Goal: Task Accomplishment & Management: Manage account settings

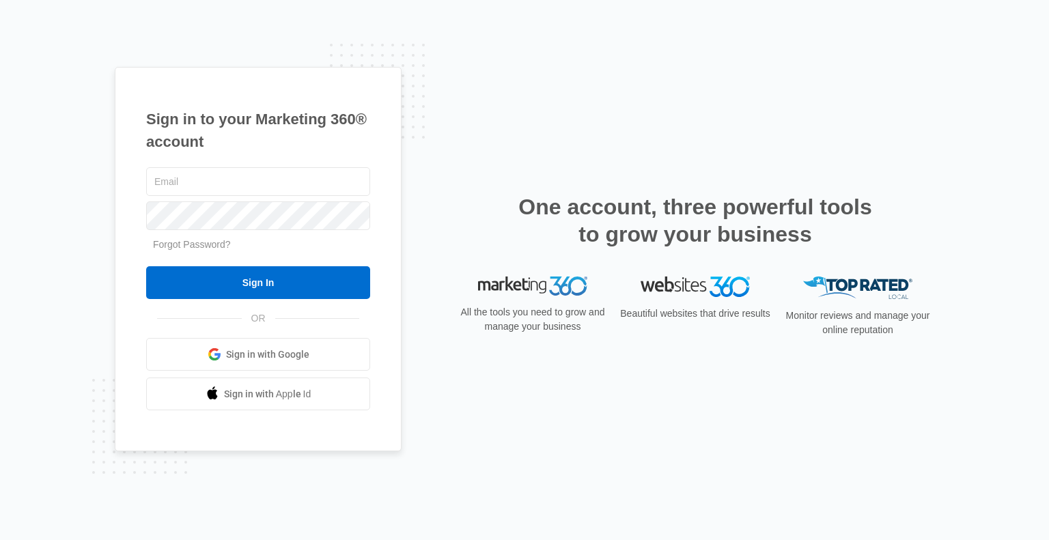
click at [285, 349] on span "Sign in with Google" at bounding box center [267, 355] width 83 height 14
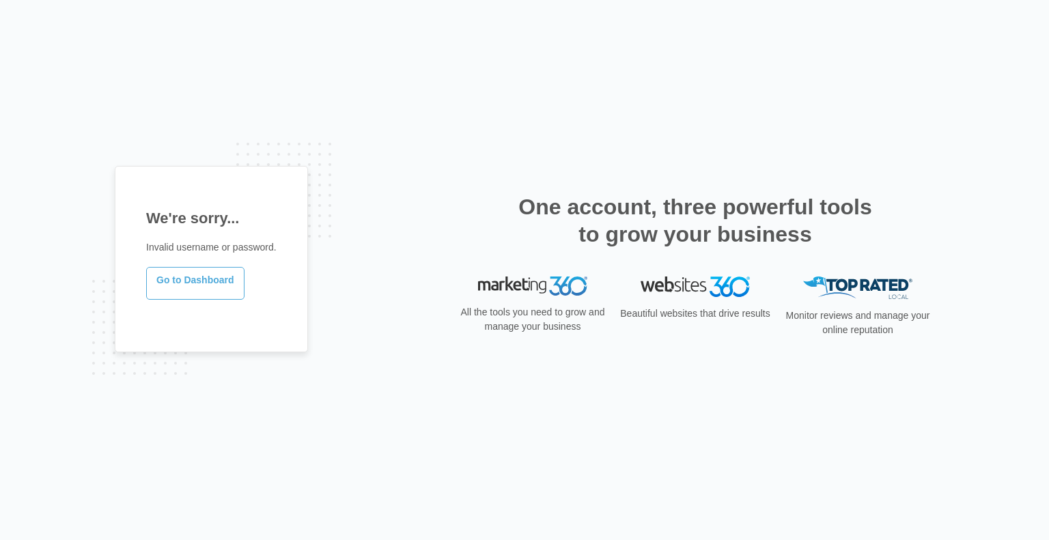
click at [167, 285] on link "Go to Dashboard" at bounding box center [195, 283] width 98 height 33
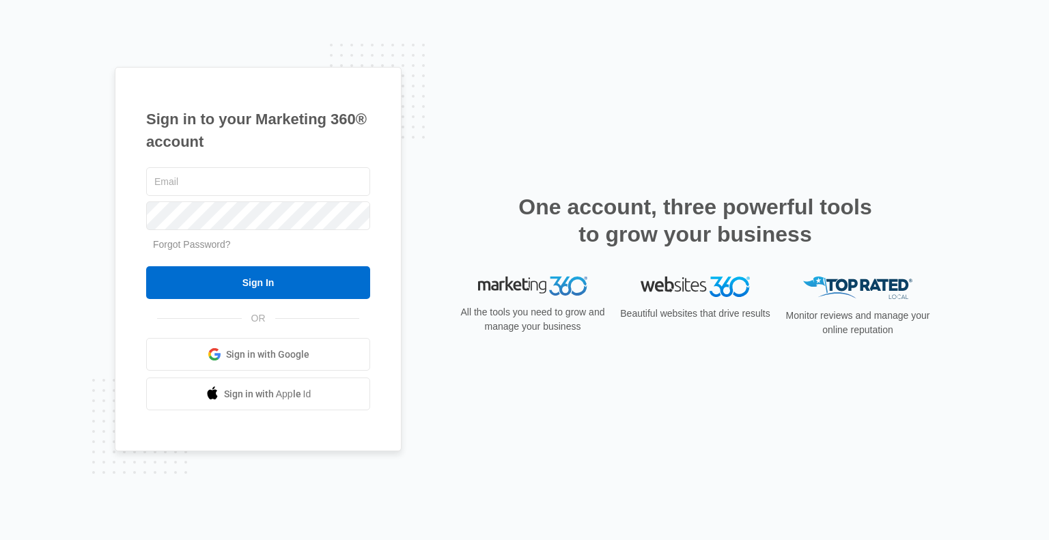
drag, startPoint x: 1048, startPoint y: 72, endPoint x: 975, endPoint y: -83, distance: 170.7
click at [975, 0] on html "Sign in to your Marketing 360® account Forgot Password? Sign In OR" at bounding box center [524, 270] width 1049 height 540
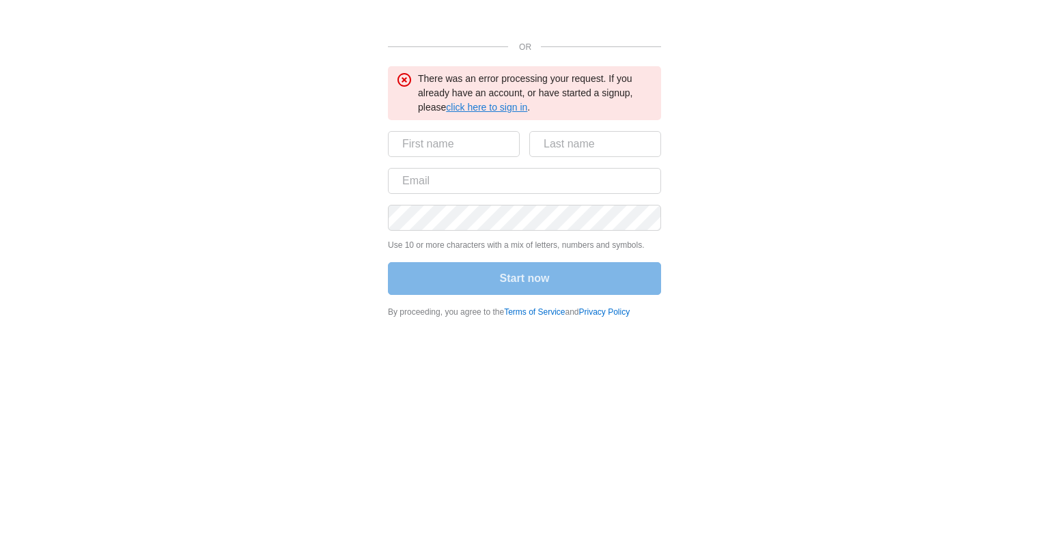
click at [477, 111] on link "click here to sign in" at bounding box center [486, 107] width 81 height 11
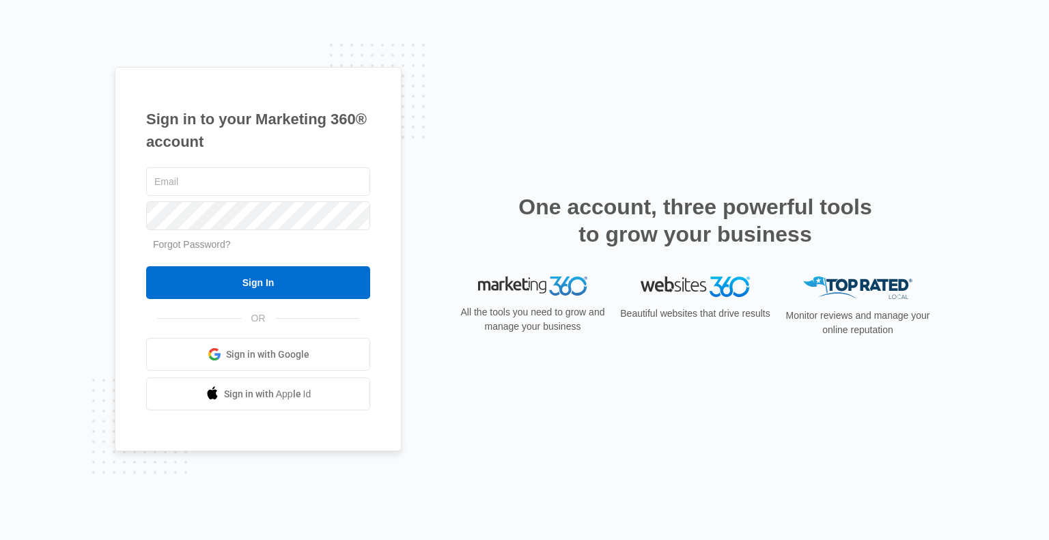
click at [270, 363] on link "Sign in with Google" at bounding box center [258, 354] width 224 height 33
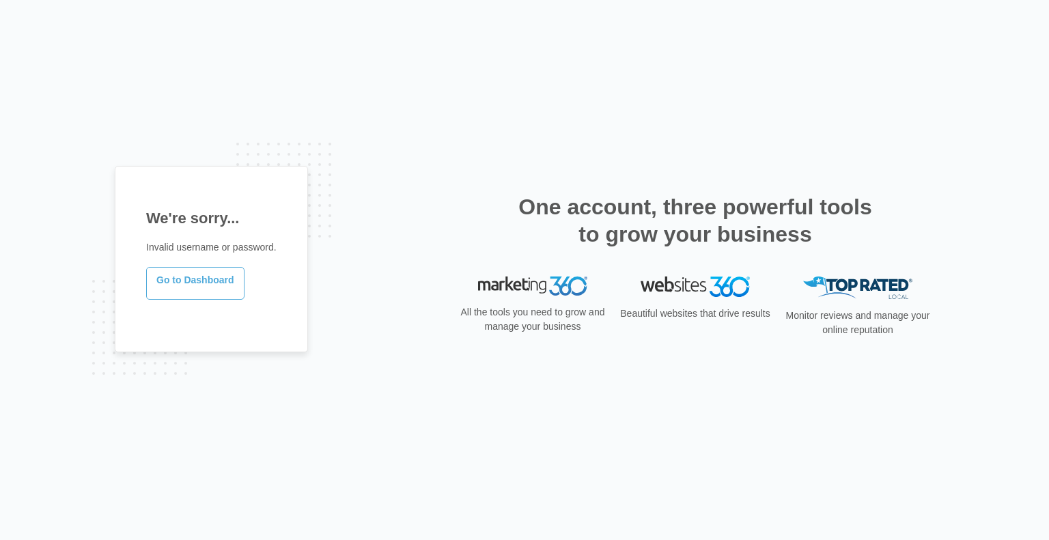
click at [199, 281] on link "Go to Dashboard" at bounding box center [195, 283] width 98 height 33
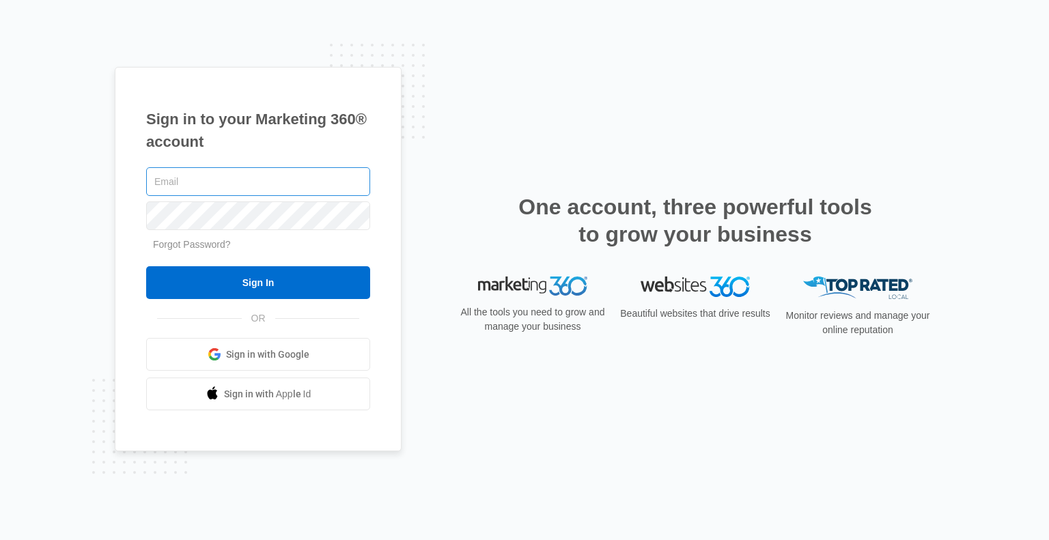
click at [317, 169] on input "text" at bounding box center [258, 181] width 224 height 29
click at [309, 184] on input "text" at bounding box center [258, 181] width 224 height 29
type input "[EMAIL_ADDRESS][DOMAIN_NAME]"
click at [367, 213] on span at bounding box center [362, 215] width 11 height 11
click at [211, 244] on link "Forgot Password?" at bounding box center [192, 244] width 78 height 11
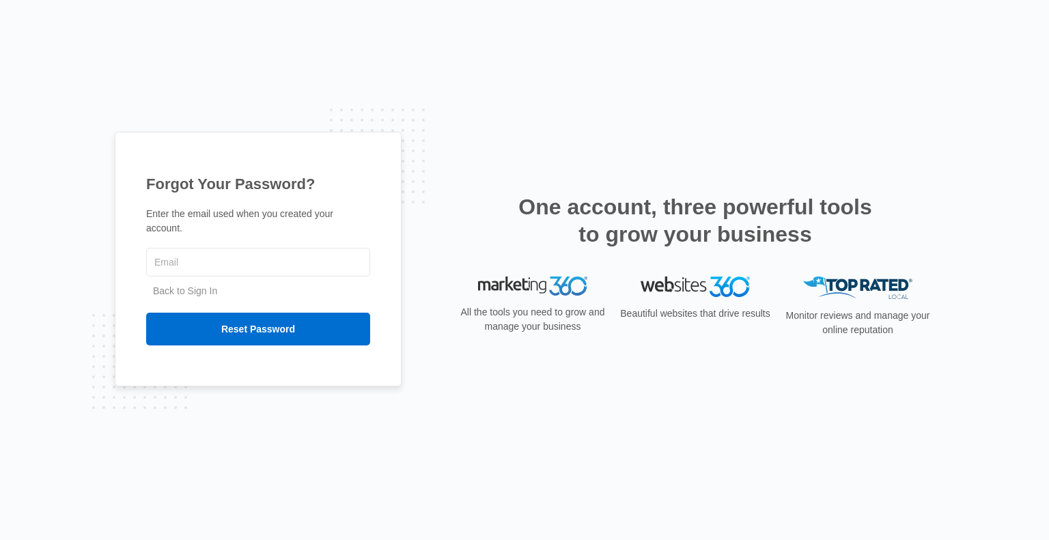
click at [211, 248] on input "text" at bounding box center [258, 262] width 224 height 29
type input "[EMAIL_ADDRESS][DOMAIN_NAME]"
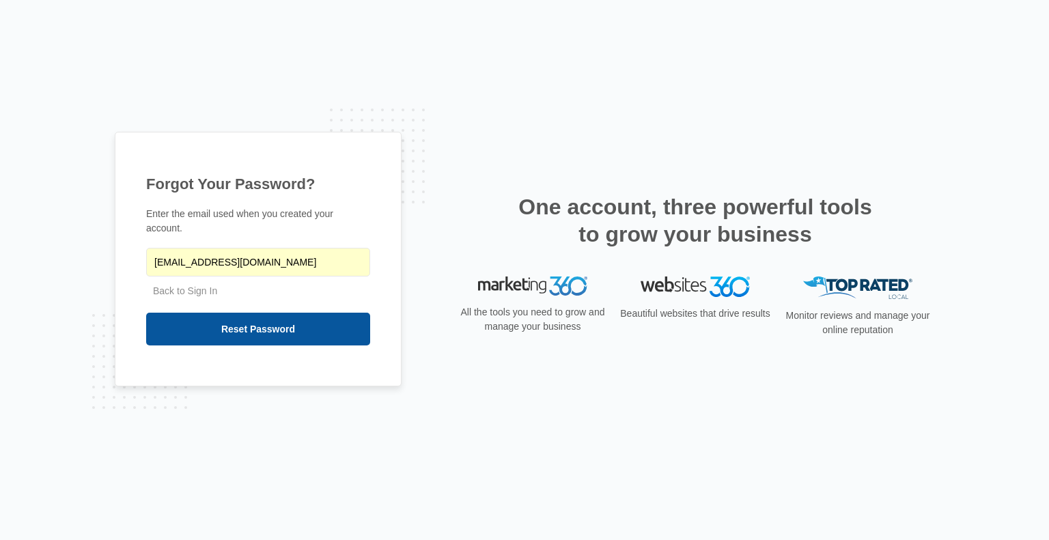
click at [263, 317] on input "Reset Password" at bounding box center [258, 329] width 224 height 33
